Goal: Task Accomplishment & Management: Manage account settings

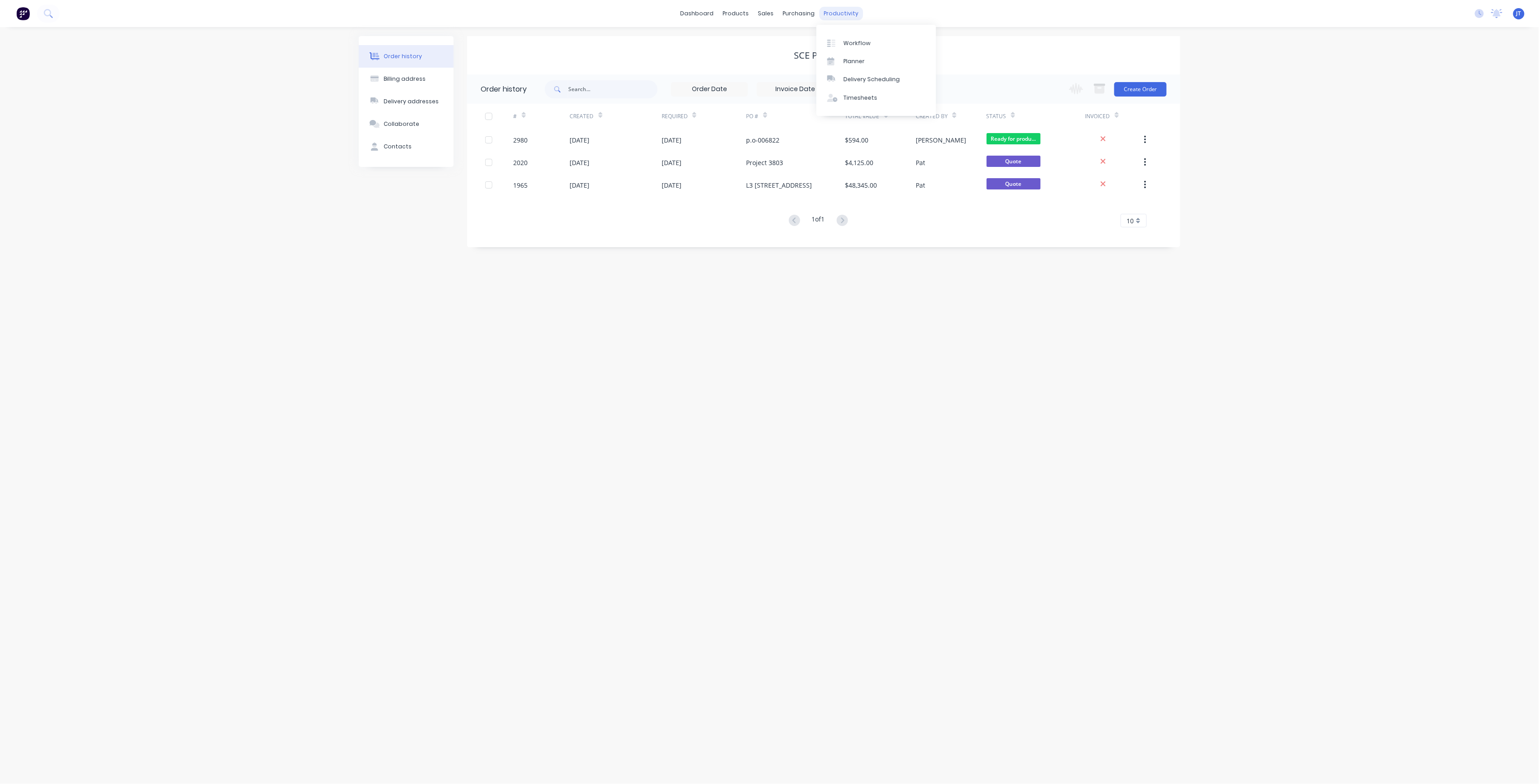
click at [841, 15] on div "productivity" at bounding box center [841, 13] width 44 height 14
click at [867, 45] on div "Workflow" at bounding box center [857, 43] width 27 height 8
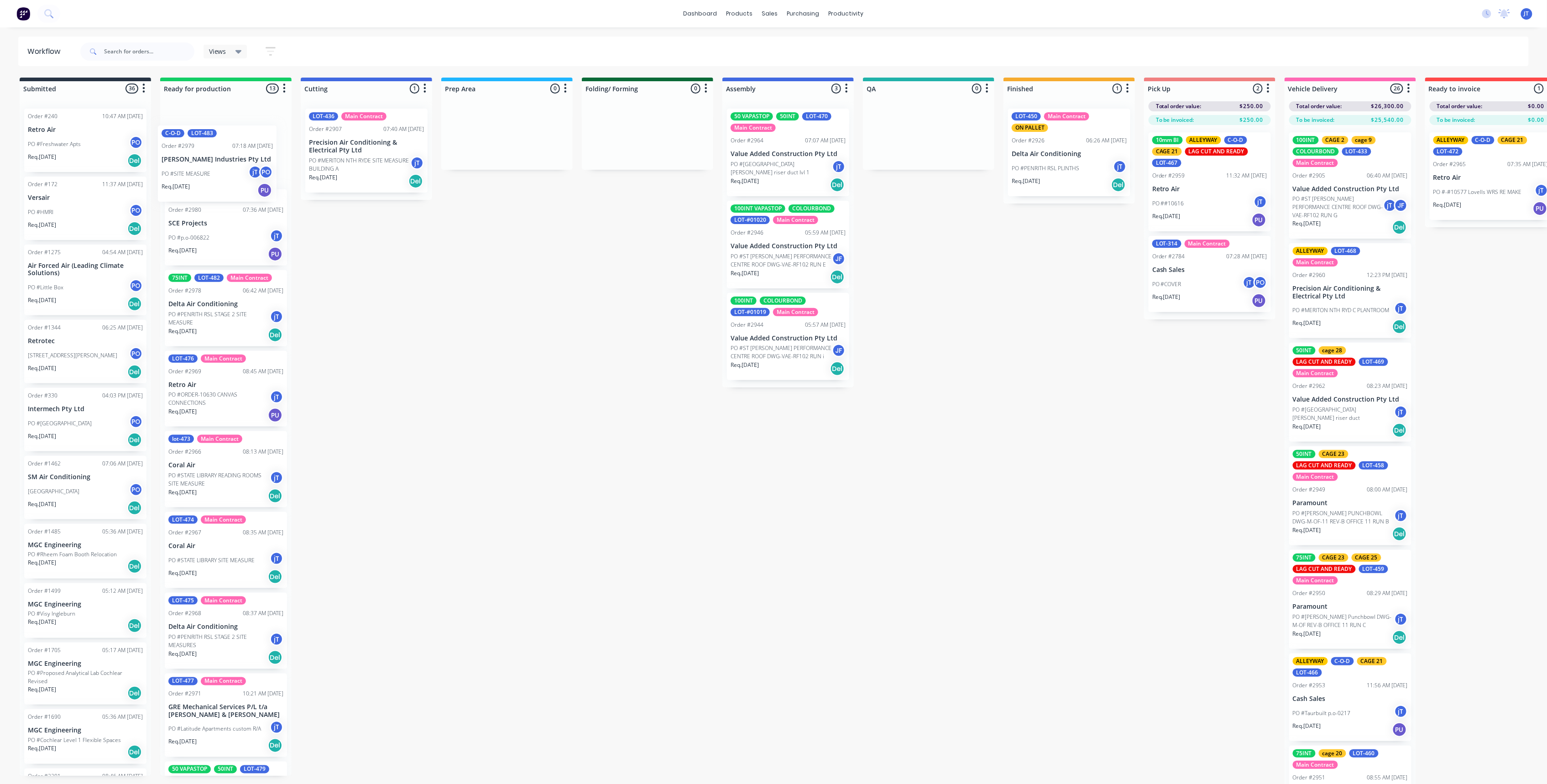
drag, startPoint x: 216, startPoint y: 242, endPoint x: 211, endPoint y: 175, distance: 67.2
click at [211, 175] on div "25EXT 25INT C-O-D LOT-484 Order #2980 07:36 AM [DATE] SCE Projects PO #p.o-0068…" at bounding box center [226, 438] width 131 height 674
drag, startPoint x: 224, startPoint y: 408, endPoint x: 231, endPoint y: 396, distance: 13.9
click at [231, 396] on div "C-O-D LOT-483 Order #2979 07:18 AM [DATE] [PERSON_NAME] Industries Pty Ltd PO #…" at bounding box center [226, 438] width 131 height 674
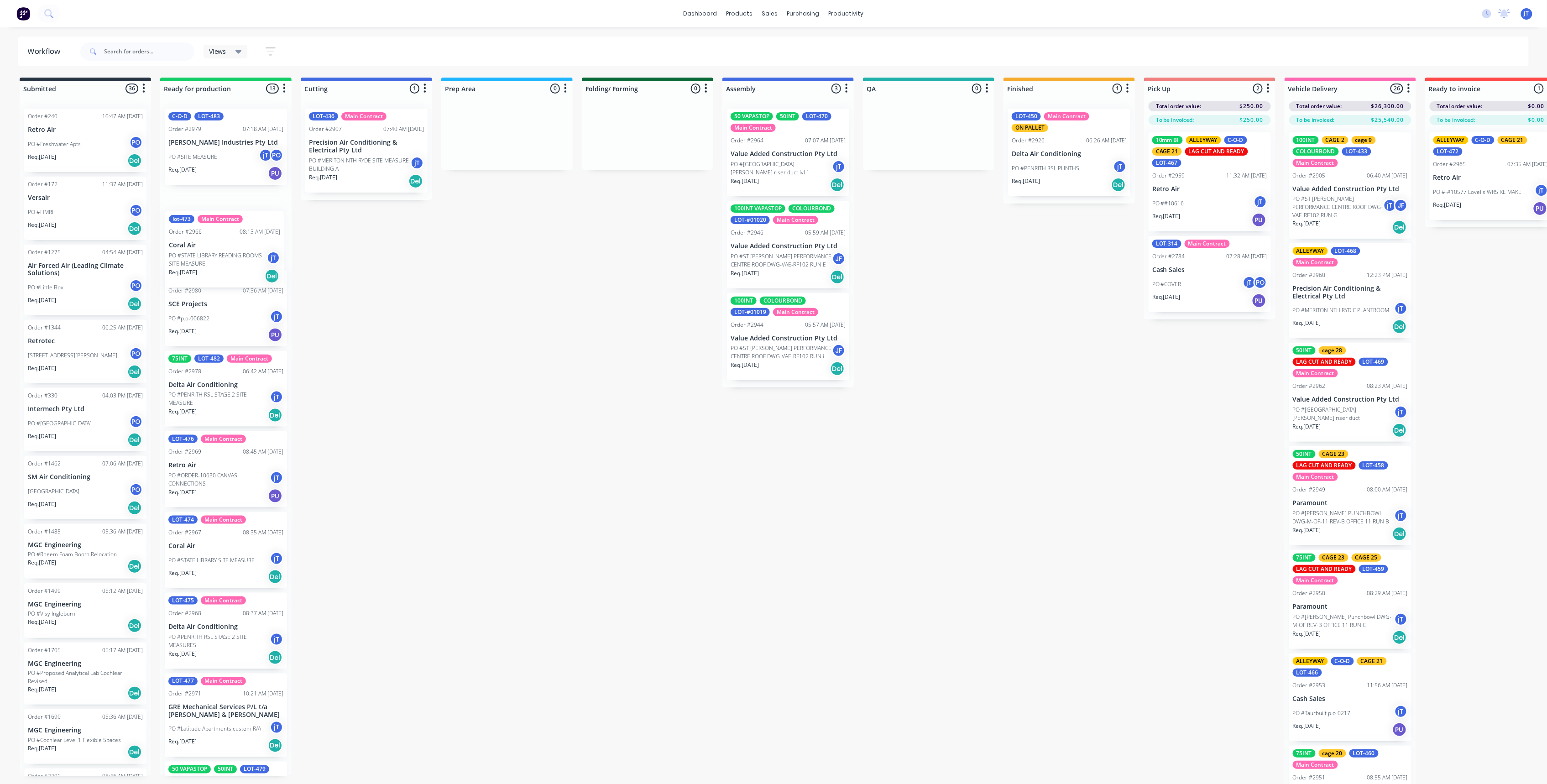
drag, startPoint x: 245, startPoint y: 488, endPoint x: 246, endPoint y: 263, distance: 225.0
click at [246, 264] on div "C-O-D LOT-483 Order #2979 07:18 AM [DATE] [PERSON_NAME] Industries Pty Ltd PO #…" at bounding box center [226, 438] width 131 height 674
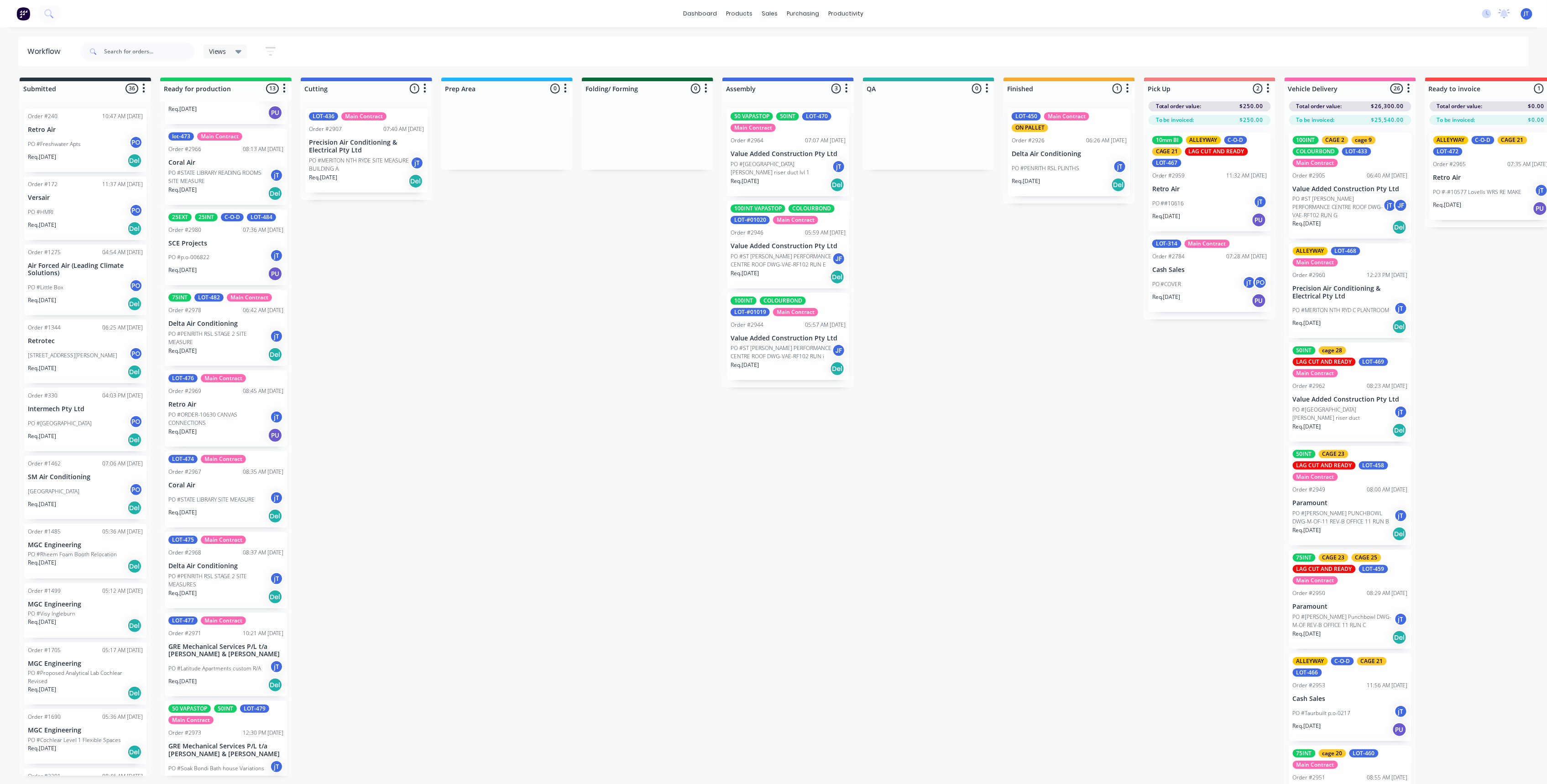
scroll to position [0, 0]
drag, startPoint x: 239, startPoint y: 596, endPoint x: 235, endPoint y: 426, distance: 170.0
click at [235, 426] on div "C-O-D LOT-483 Order #2979 07:18 AM [DATE] [PERSON_NAME] Industries Pty Ltd PO #…" at bounding box center [226, 437] width 131 height 674
drag, startPoint x: 206, startPoint y: 515, endPoint x: 205, endPoint y: 348, distance: 167.0
click at [205, 348] on div "C-O-D LOT-483 Order #2979 07:18 AM [DATE] [PERSON_NAME] Industries Pty Ltd PO #…" at bounding box center [226, 437] width 131 height 674
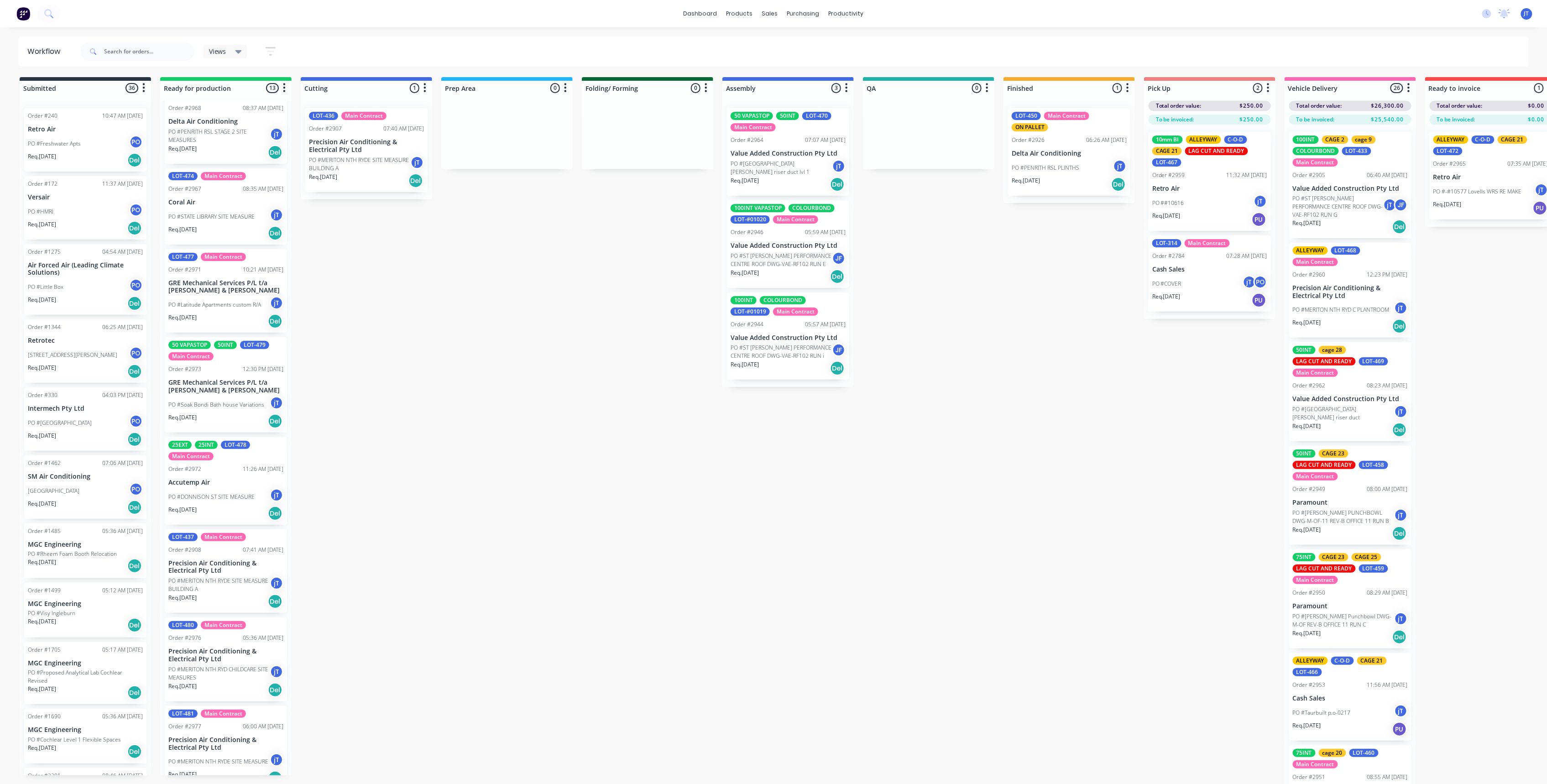
scroll to position [426, 0]
drag, startPoint x: 230, startPoint y: 565, endPoint x: 237, endPoint y: 479, distance: 86.3
click at [237, 479] on div "C-O-D LOT-483 Order #2979 07:18 AM [DATE] [PERSON_NAME] Industries Pty Ltd PO #…" at bounding box center [226, 437] width 131 height 674
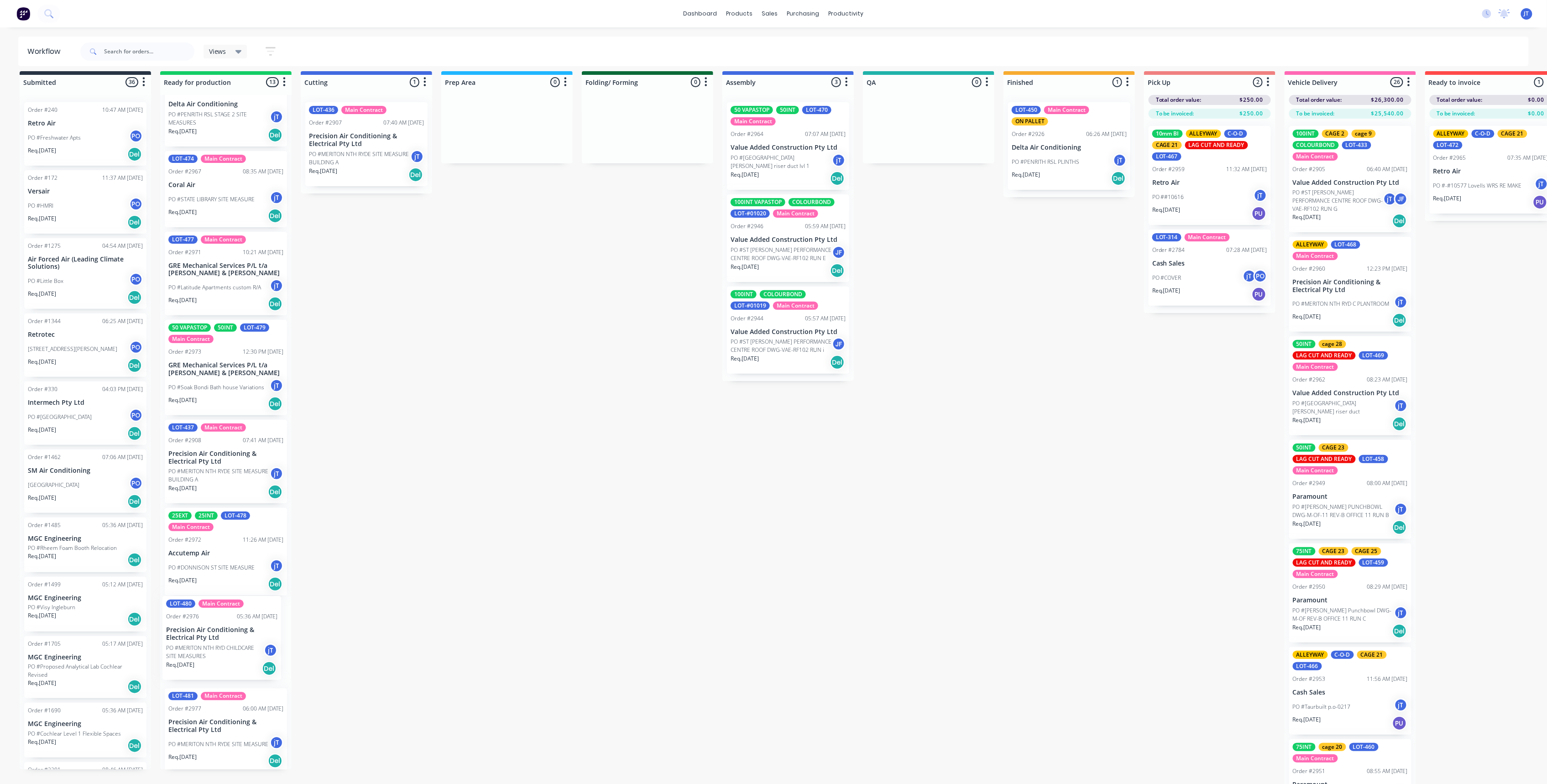
scroll to position [12, 0]
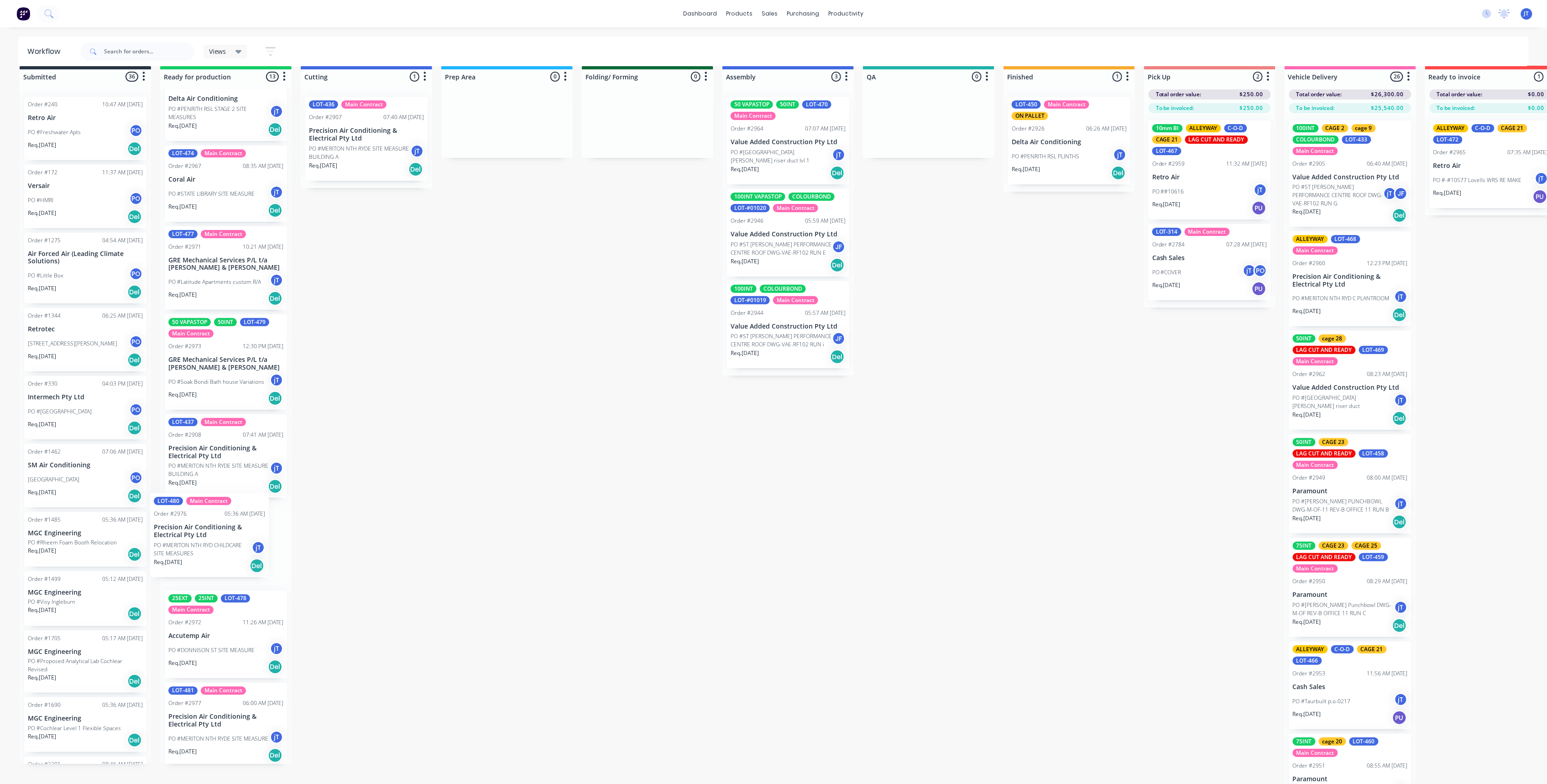
drag, startPoint x: 217, startPoint y: 671, endPoint x: 201, endPoint y: 554, distance: 118.1
click at [201, 554] on div "C-O-D LOT-483 Order #2979 07:18 AM [DATE] [PERSON_NAME] Industries Pty Ltd PO #…" at bounding box center [226, 426] width 131 height 674
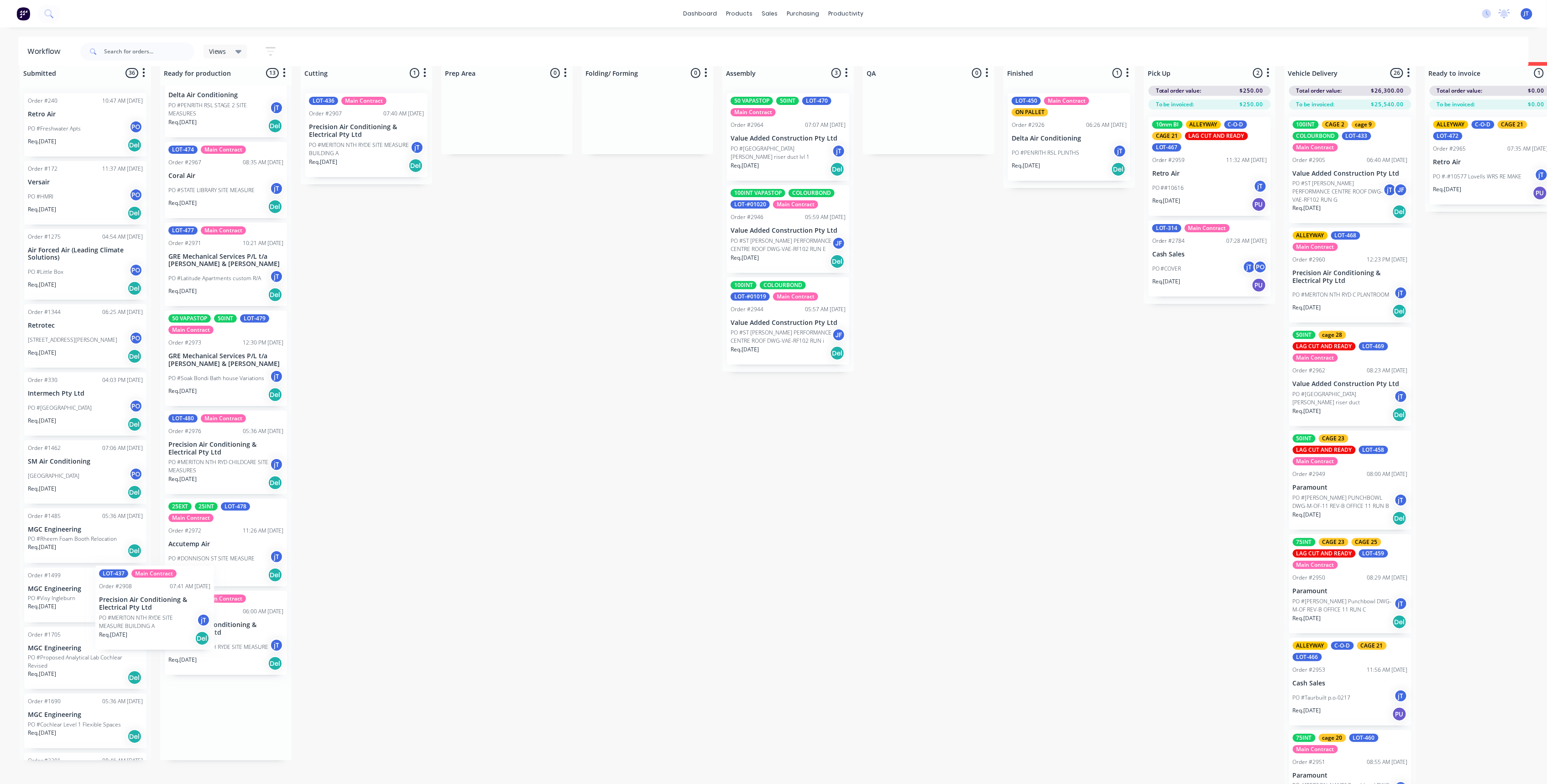
scroll to position [38, 0]
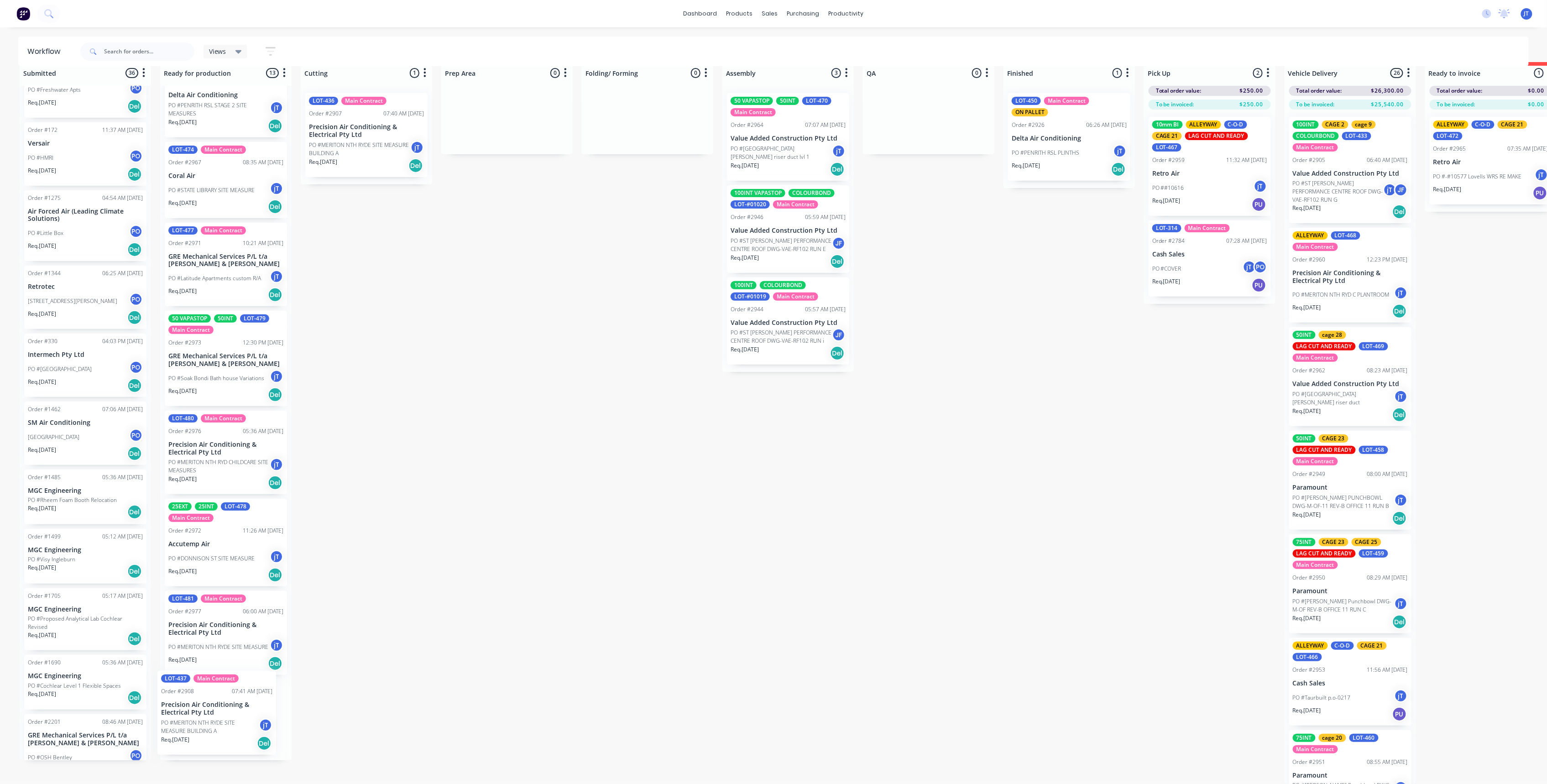
drag, startPoint x: 224, startPoint y: 447, endPoint x: 212, endPoint y: 677, distance: 230.3
click at [219, 700] on div "C-O-D LOT-483 Order #2979 07:18 AM [DATE] [PERSON_NAME] Industries Pty Ltd PO #…" at bounding box center [226, 422] width 131 height 674
drag, startPoint x: 216, startPoint y: 632, endPoint x: 213, endPoint y: 533, distance: 99.0
click at [213, 533] on div "C-O-D LOT-483 Order #2979 07:18 AM [DATE] [PERSON_NAME] Industries Pty Ltd PO #…" at bounding box center [226, 422] width 131 height 674
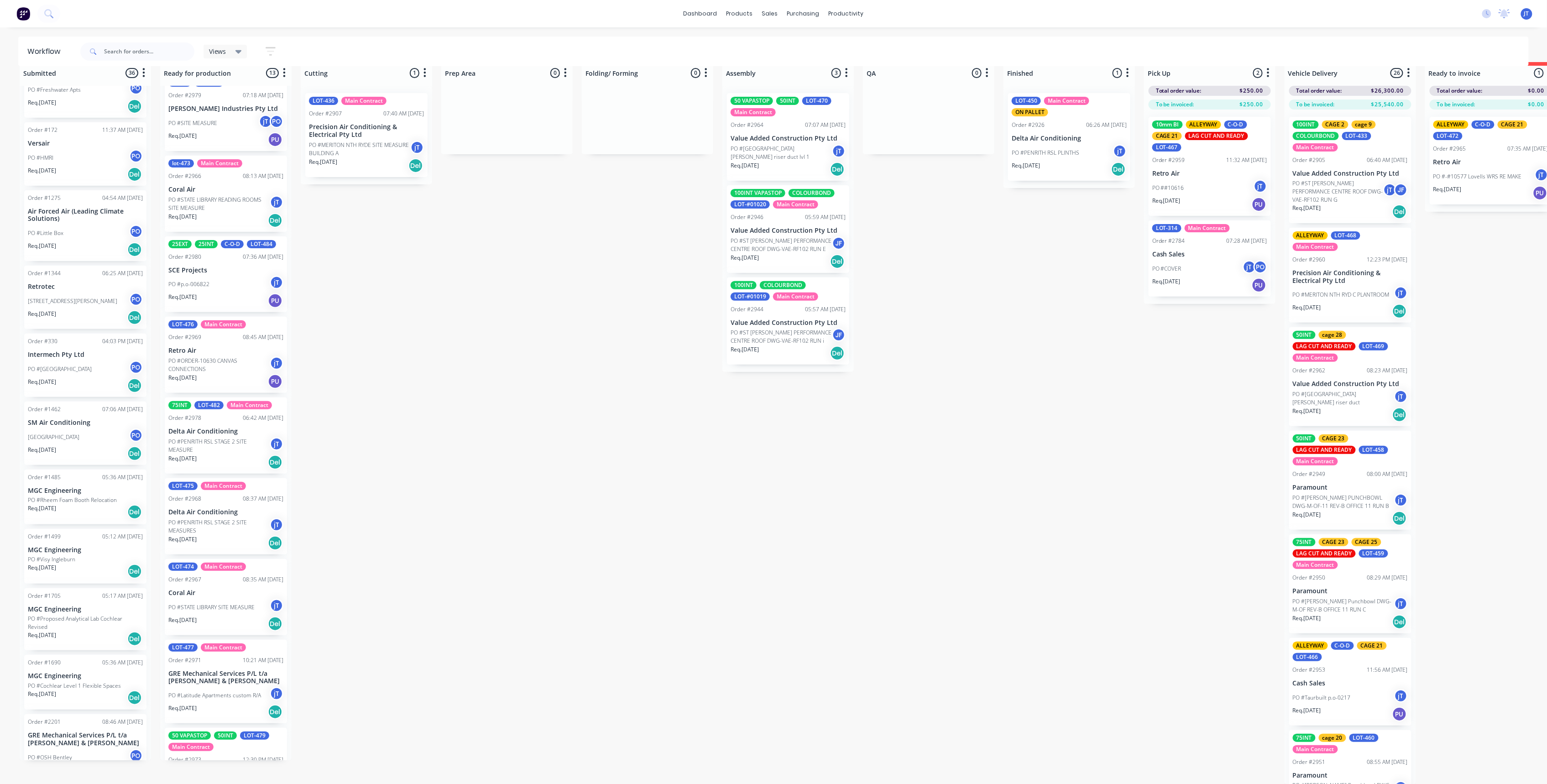
scroll to position [0, 0]
